Goal: Complete application form

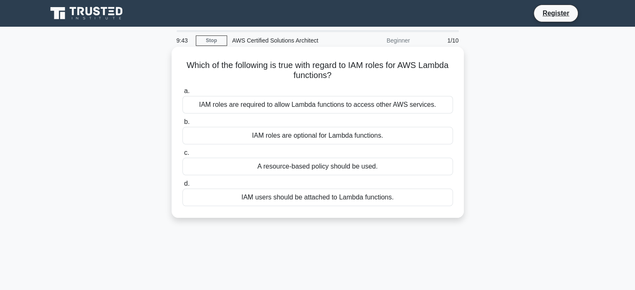
click at [368, 108] on div "IAM roles are required to allow Lambda functions to access other AWS services." at bounding box center [317, 105] width 270 height 18
click at [182, 94] on input "a. IAM roles are required to allow Lambda functions to access other AWS service…" at bounding box center [182, 90] width 0 height 5
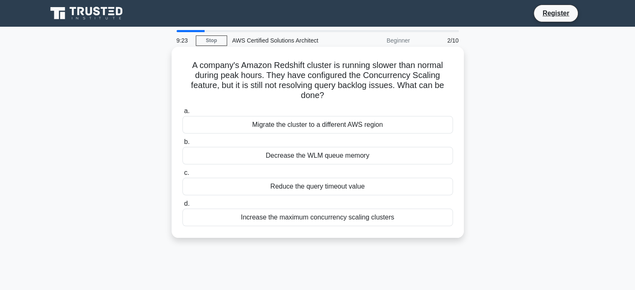
click at [360, 156] on div "Decrease the WLM queue memory" at bounding box center [317, 156] width 270 height 18
click at [182, 145] on input "b. Decrease the WLM queue memory" at bounding box center [182, 141] width 0 height 5
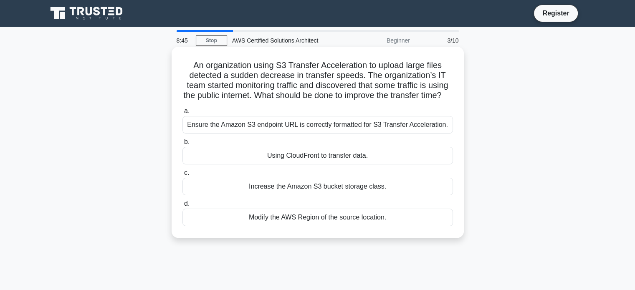
click at [368, 164] on div "Using CloudFront to transfer data." at bounding box center [317, 156] width 270 height 18
click at [182, 145] on input "b. Using CloudFront to transfer data." at bounding box center [182, 141] width 0 height 5
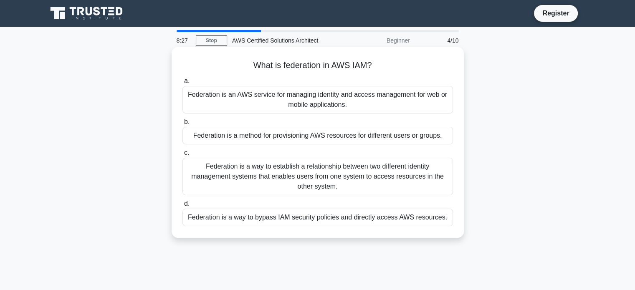
drag, startPoint x: 376, startPoint y: 217, endPoint x: 325, endPoint y: 173, distance: 66.5
click at [325, 173] on div "Federation is a way to establish a relationship between two different identity …" at bounding box center [317, 177] width 270 height 38
click at [182, 156] on input "c. Federation is a way to establish a relationship between two different identi…" at bounding box center [182, 152] width 0 height 5
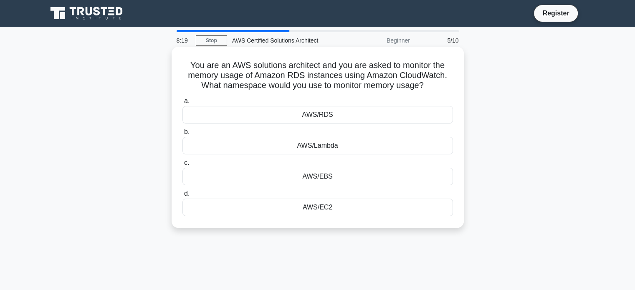
click at [332, 118] on div "AWS/RDS" at bounding box center [317, 115] width 270 height 18
click at [182, 104] on input "a. AWS/RDS" at bounding box center [182, 100] width 0 height 5
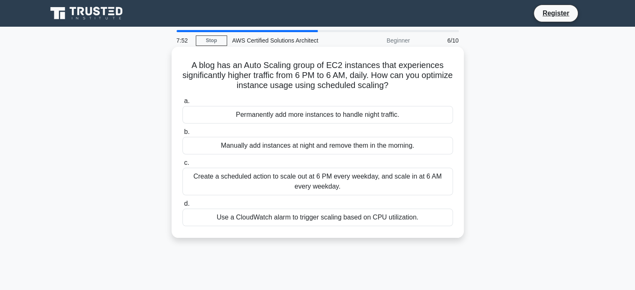
click at [373, 219] on div "Use a CloudWatch alarm to trigger scaling based on CPU utilization." at bounding box center [317, 218] width 270 height 18
click at [182, 207] on input "d. Use a CloudWatch alarm to trigger scaling based on CPU utilization." at bounding box center [182, 203] width 0 height 5
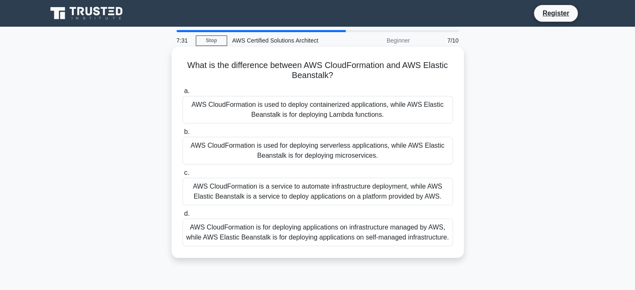
click at [387, 199] on div "AWS CloudFormation is a service to automate infrastructure deployment, while AW…" at bounding box center [317, 192] width 270 height 28
click at [182, 176] on input "c. AWS CloudFormation is a service to automate infrastructure deployment, while…" at bounding box center [182, 172] width 0 height 5
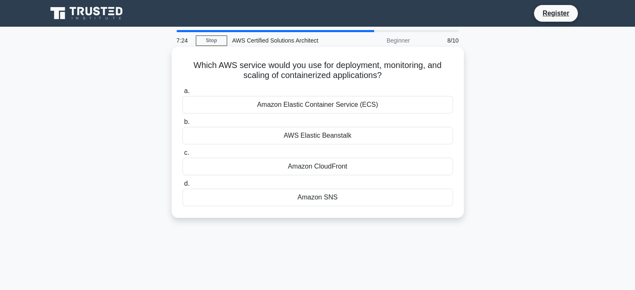
click at [379, 105] on div "Amazon Elastic Container Service (ECS)" at bounding box center [317, 105] width 270 height 18
click at [182, 94] on input "a. Amazon Elastic Container Service (ECS)" at bounding box center [182, 90] width 0 height 5
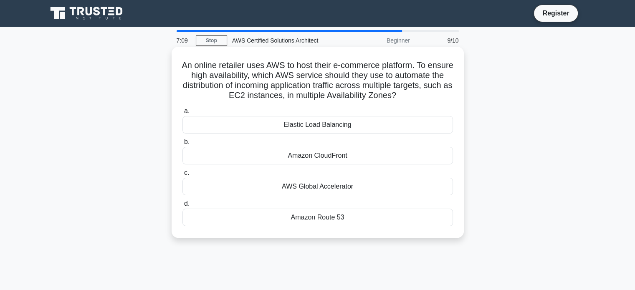
click at [344, 134] on div "Elastic Load Balancing" at bounding box center [317, 125] width 270 height 18
click at [182, 114] on input "a. Elastic Load Balancing" at bounding box center [182, 110] width 0 height 5
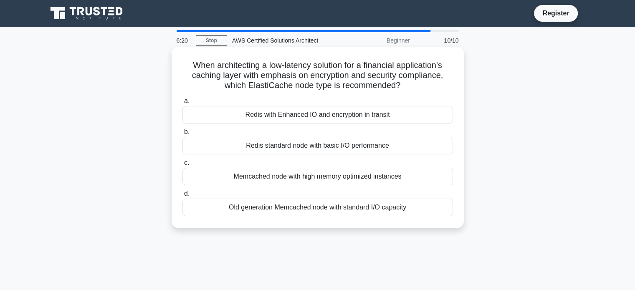
click at [367, 116] on div "Redis with Enhanced IO and encryption in transit" at bounding box center [317, 115] width 270 height 18
click at [182, 104] on input "a. Redis with Enhanced IO and encryption in transit" at bounding box center [182, 100] width 0 height 5
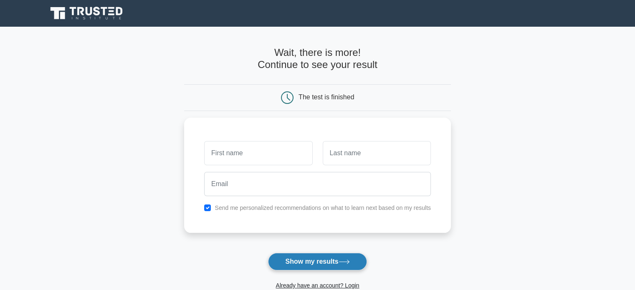
click at [324, 258] on button "Show my results" at bounding box center [317, 262] width 98 height 18
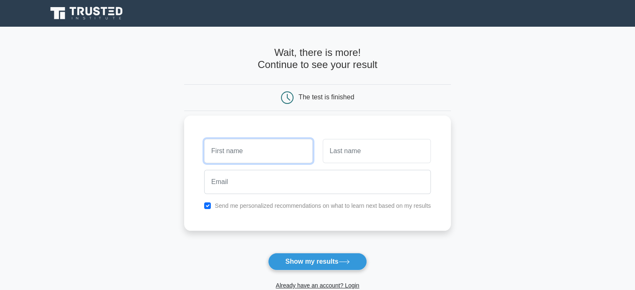
click at [269, 155] on input "text" at bounding box center [258, 151] width 108 height 24
type input "swetha"
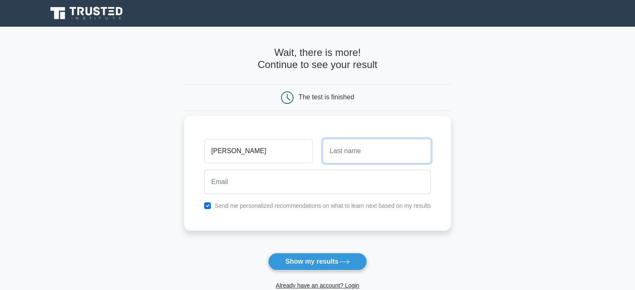
click at [343, 150] on input "text" at bounding box center [377, 151] width 108 height 24
type input "avutu"
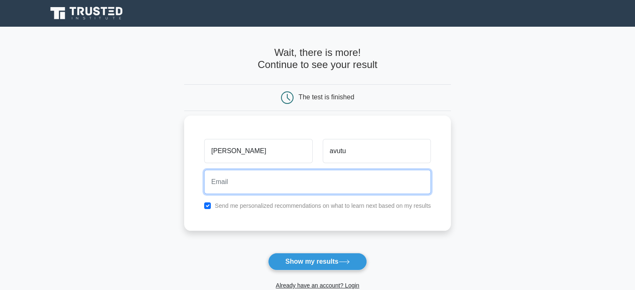
click at [364, 182] on input "email" at bounding box center [317, 182] width 227 height 24
type input "avutuswetha@gmail.com"
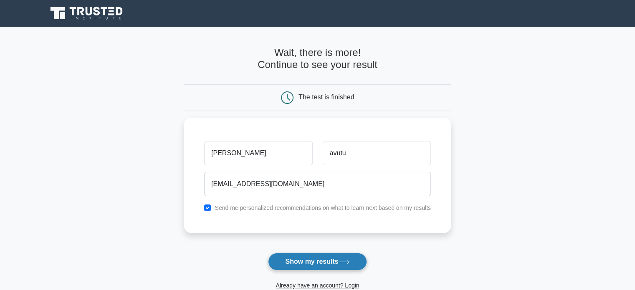
click at [312, 260] on button "Show my results" at bounding box center [317, 262] width 98 height 18
